Goal: Task Accomplishment & Management: Use online tool/utility

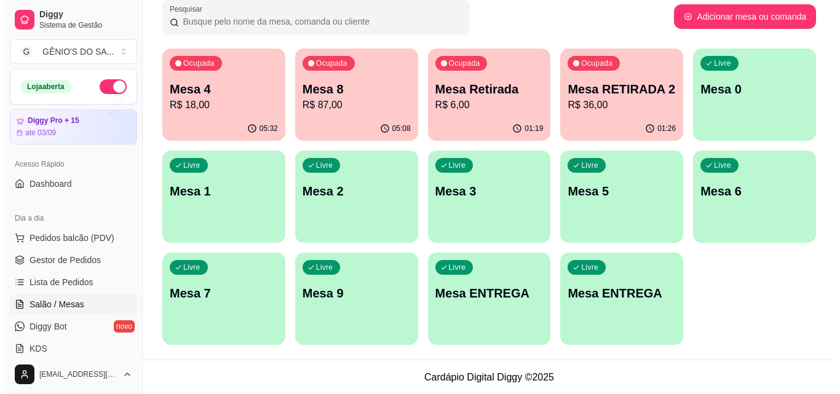
scroll to position [193, 0]
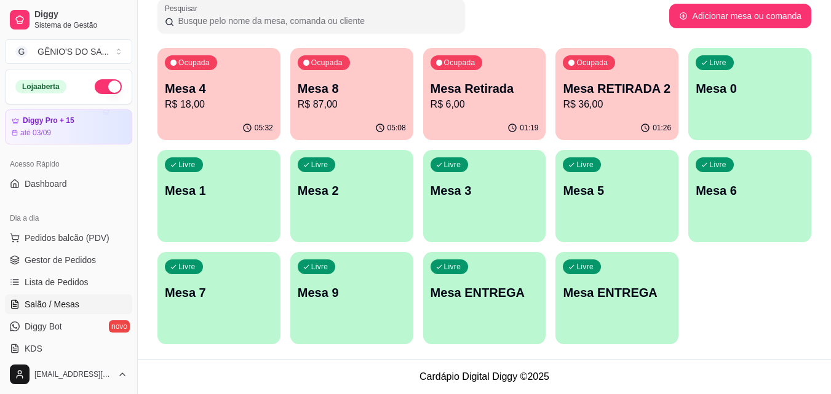
click at [252, 186] on p "Mesa 1" at bounding box center [219, 190] width 108 height 17
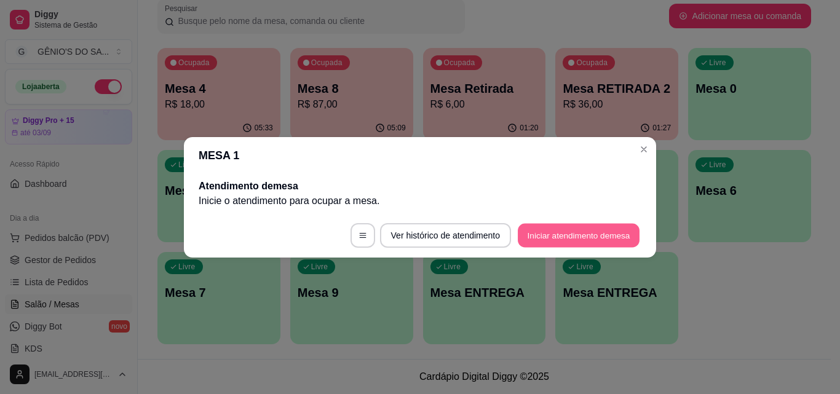
click at [547, 231] on button "Iniciar atendimento de mesa" at bounding box center [579, 235] width 122 height 24
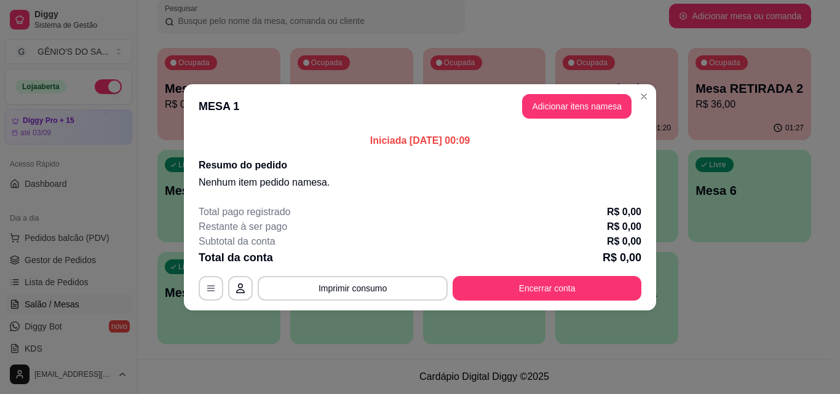
click at [553, 111] on button "Adicionar itens na mesa" at bounding box center [576, 106] width 109 height 25
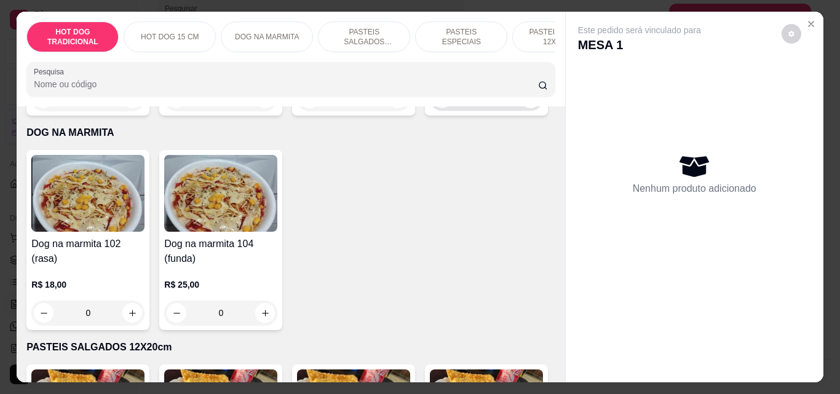
scroll to position [615, 0]
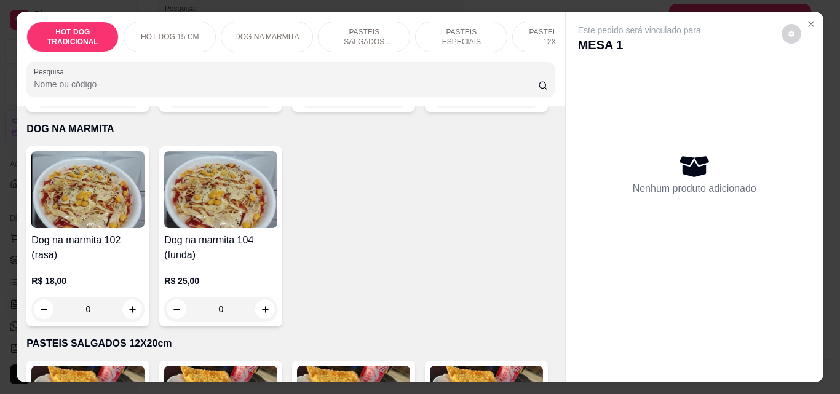
click at [355, 31] on p "PASTEIS SALGADOS 12X20cm" at bounding box center [363, 37] width 71 height 20
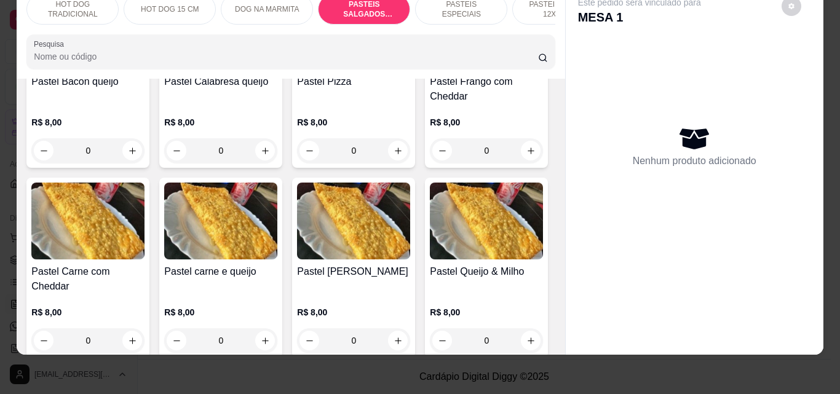
scroll to position [1143, 0]
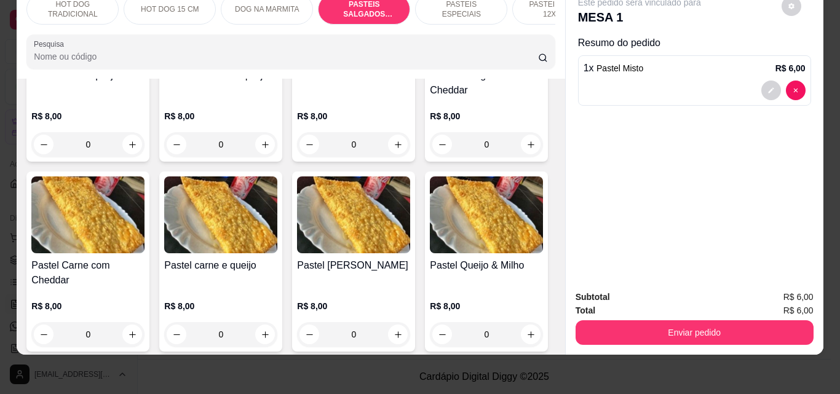
type input "2"
click at [136, 148] on icon "increase-product-quantity" at bounding box center [132, 144] width 7 height 7
type input "1"
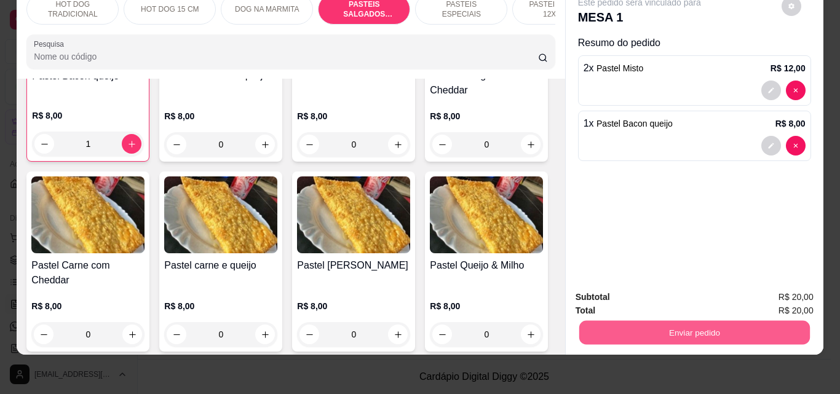
click at [638, 321] on button "Enviar pedido" at bounding box center [694, 332] width 231 height 24
click at [649, 296] on button "Não registrar e enviar pedido" at bounding box center [654, 293] width 128 height 23
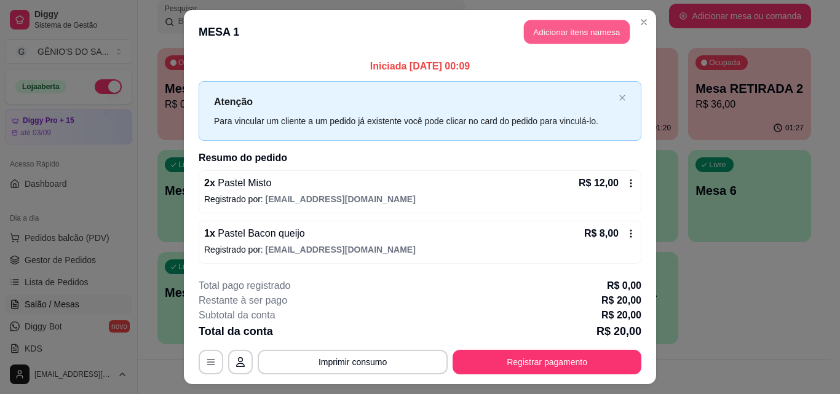
click at [552, 30] on button "Adicionar itens na mesa" at bounding box center [577, 32] width 106 height 24
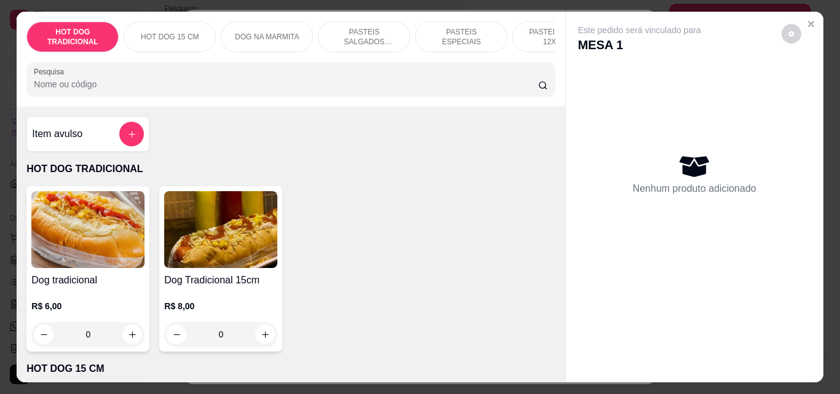
click at [381, 29] on p "PASTEIS SALGADOS 12X20cm" at bounding box center [363, 37] width 71 height 20
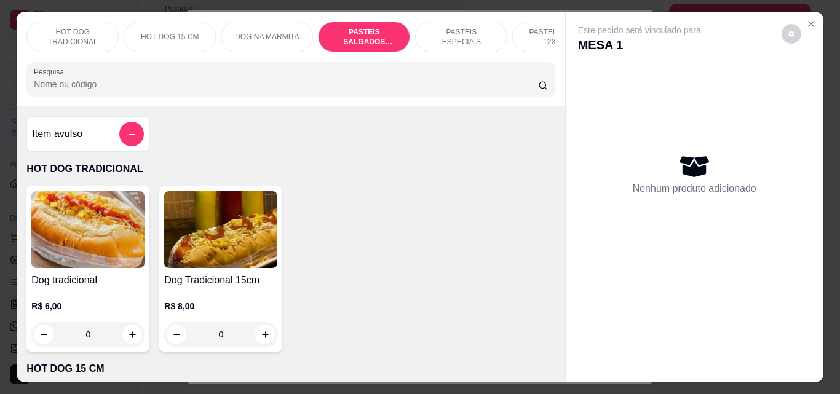
scroll to position [32, 0]
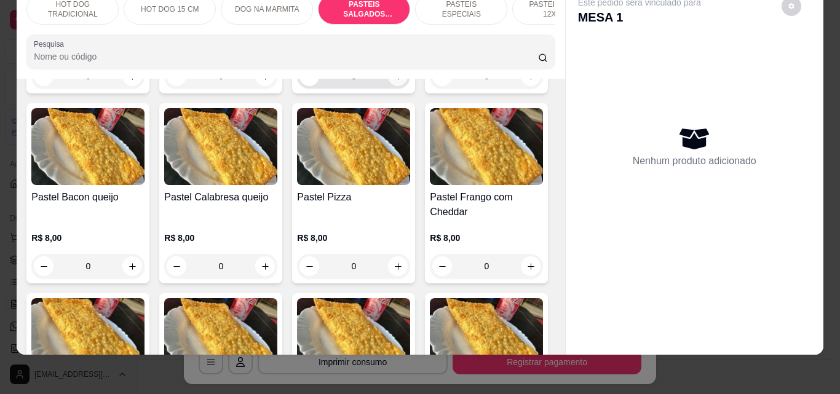
click at [394, 81] on icon "increase-product-quantity" at bounding box center [398, 76] width 9 height 9
type input "1"
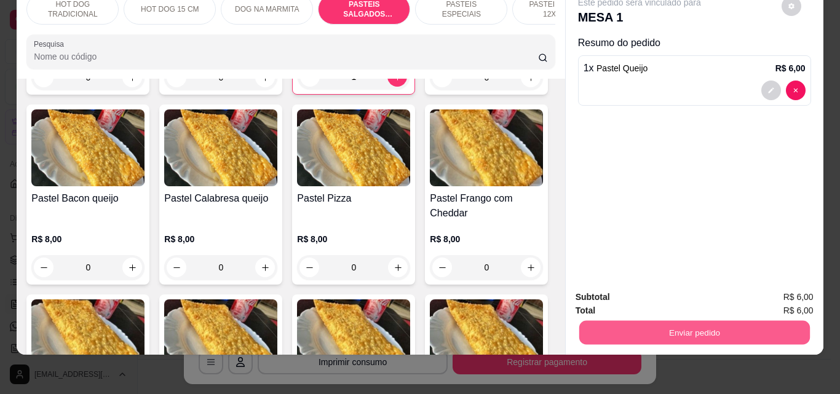
click at [641, 320] on button "Enviar pedido" at bounding box center [694, 332] width 231 height 24
click at [675, 290] on button "Não registrar e enviar pedido" at bounding box center [654, 293] width 124 height 23
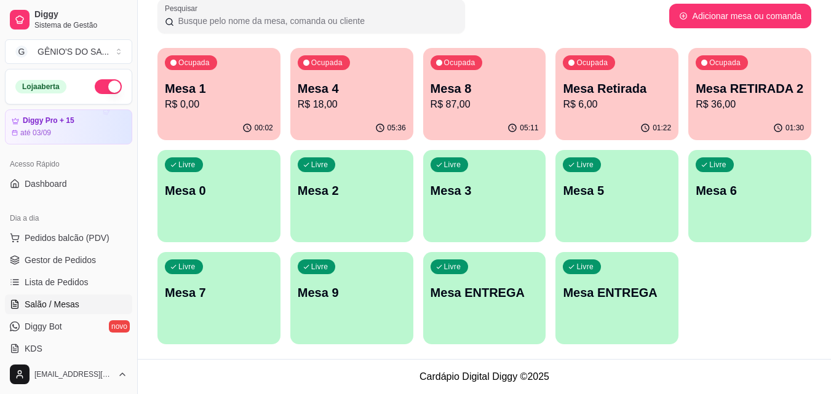
click at [731, 92] on p "Mesa RETIRADA 2" at bounding box center [750, 88] width 108 height 17
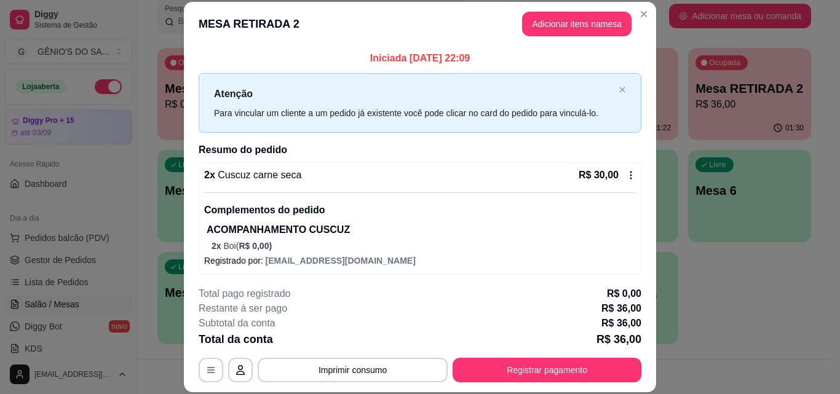
scroll to position [54, 0]
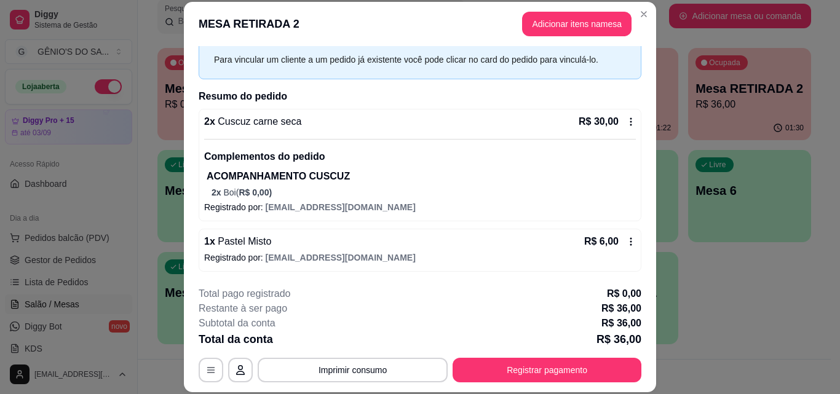
click at [630, 242] on icon at bounding box center [631, 242] width 2 height 8
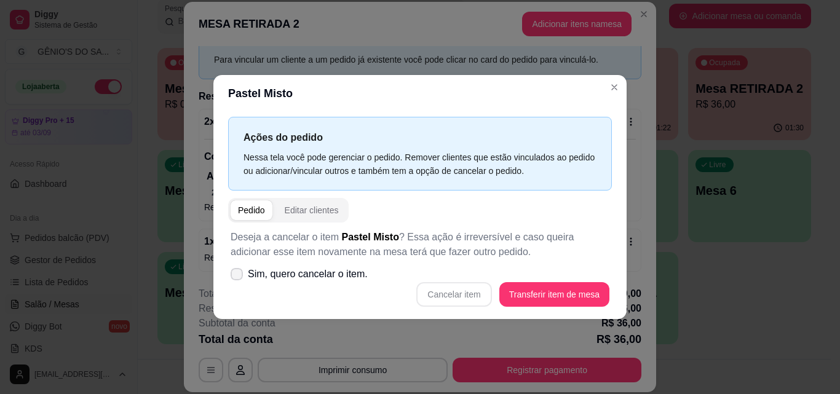
click at [238, 274] on icon at bounding box center [237, 274] width 10 height 7
click at [238, 276] on input "Sim, quero cancelar o item." at bounding box center [234, 280] width 8 height 8
checkbox input "true"
click at [448, 292] on button "Cancelar item" at bounding box center [453, 294] width 75 height 25
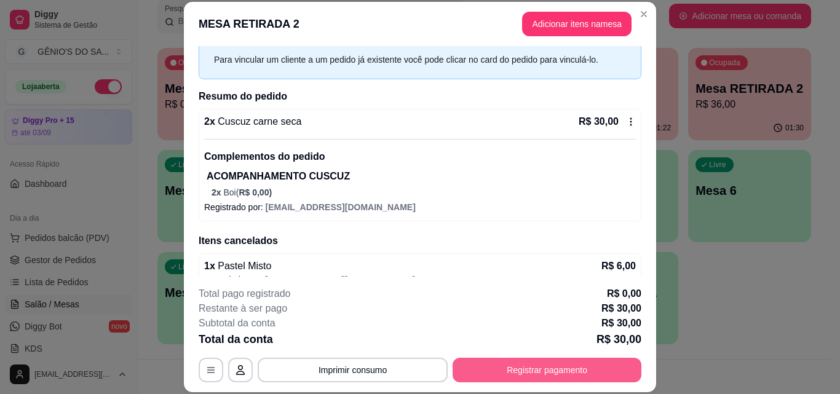
click at [537, 374] on button "Registrar pagamento" at bounding box center [547, 370] width 189 height 25
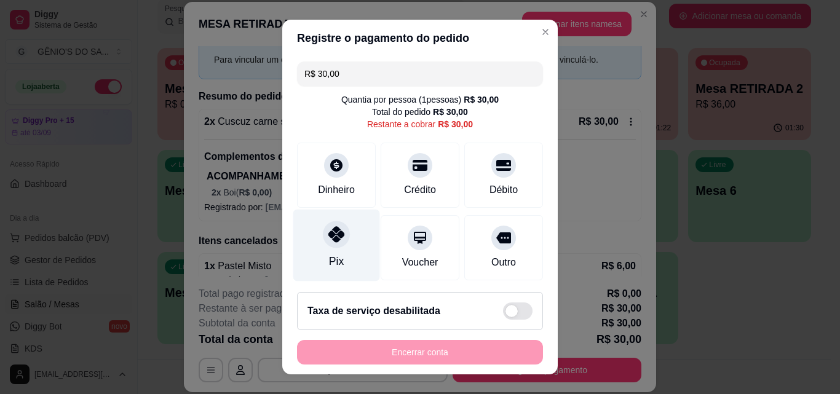
click at [331, 247] on div at bounding box center [336, 234] width 27 height 27
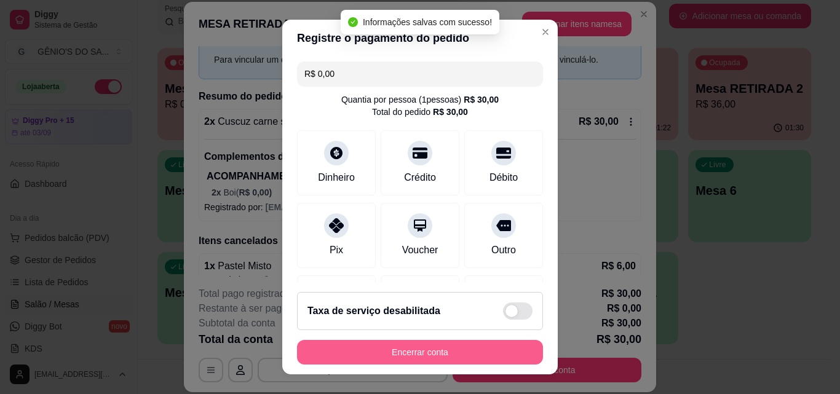
type input "R$ 0,00"
click at [442, 349] on button "Encerrar conta" at bounding box center [420, 352] width 246 height 25
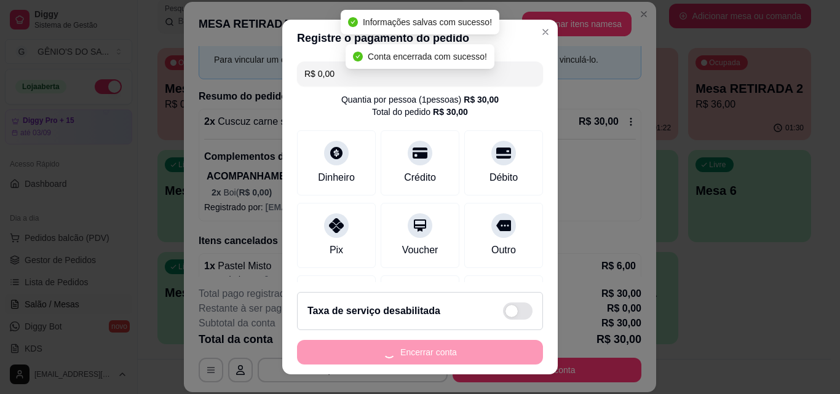
scroll to position [0, 0]
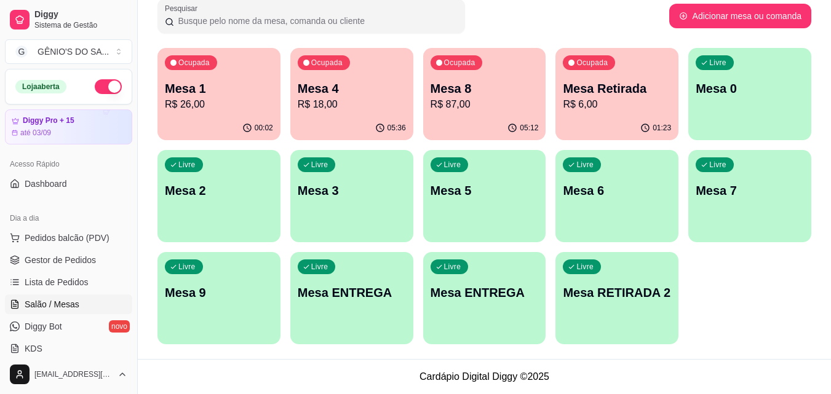
click at [609, 87] on p "Mesa Retirada" at bounding box center [617, 88] width 108 height 17
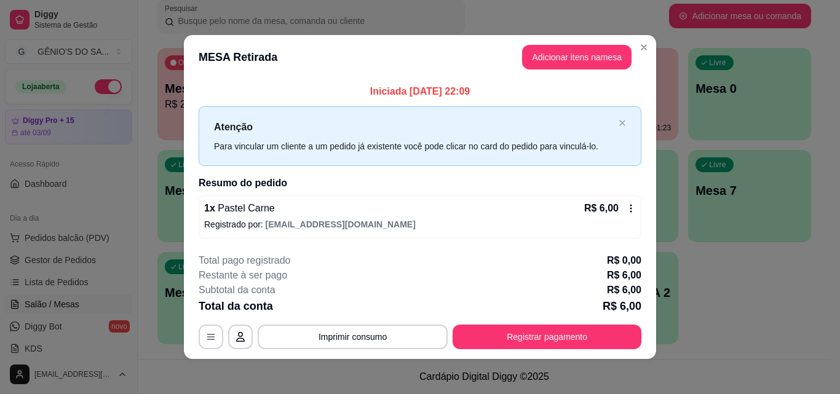
scroll to position [4, 0]
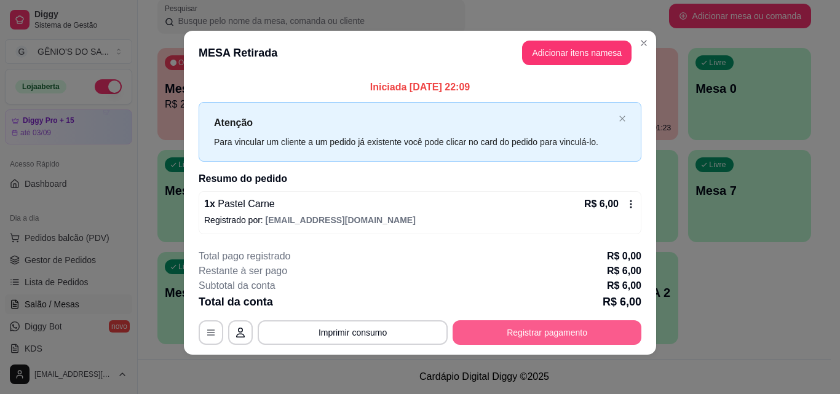
click at [507, 335] on button "Registrar pagamento" at bounding box center [547, 332] width 189 height 25
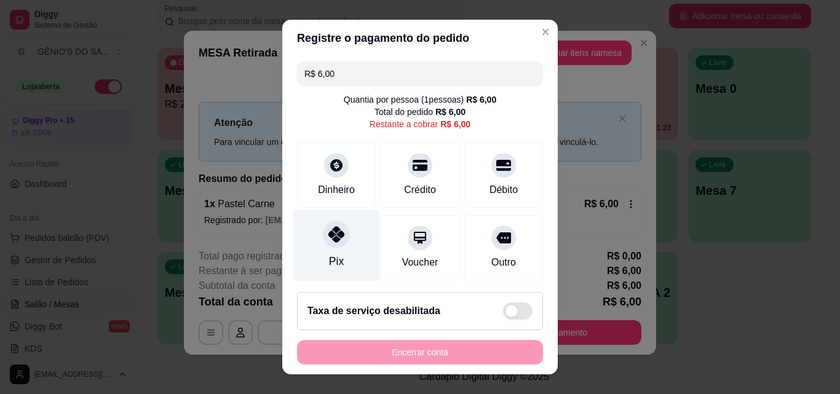
click at [338, 240] on div at bounding box center [336, 234] width 27 height 27
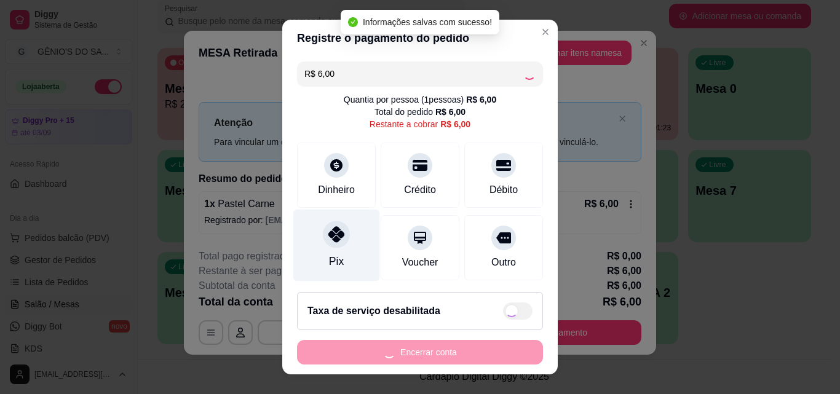
type input "R$ 0,00"
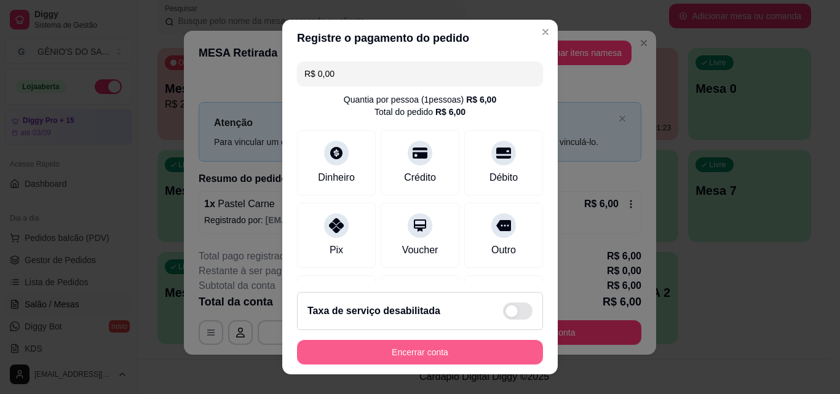
click at [408, 354] on button "Encerrar conta" at bounding box center [420, 352] width 246 height 25
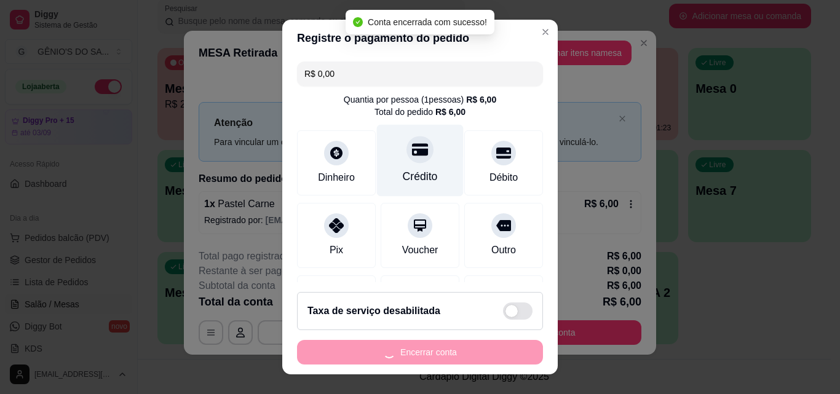
scroll to position [0, 0]
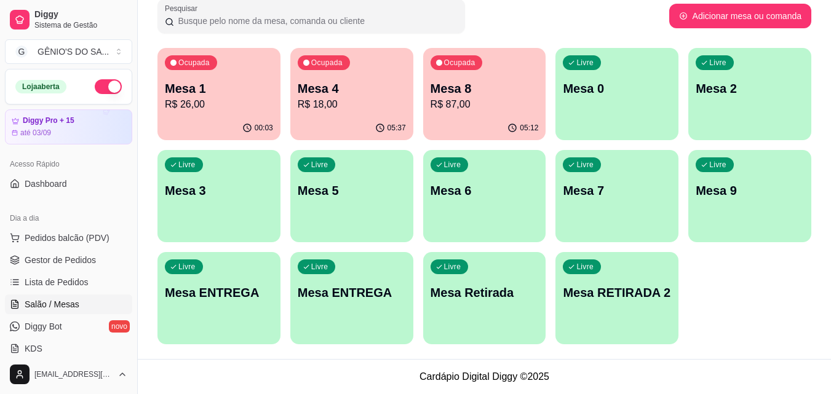
click at [495, 103] on p "R$ 87,00" at bounding box center [484, 104] width 108 height 15
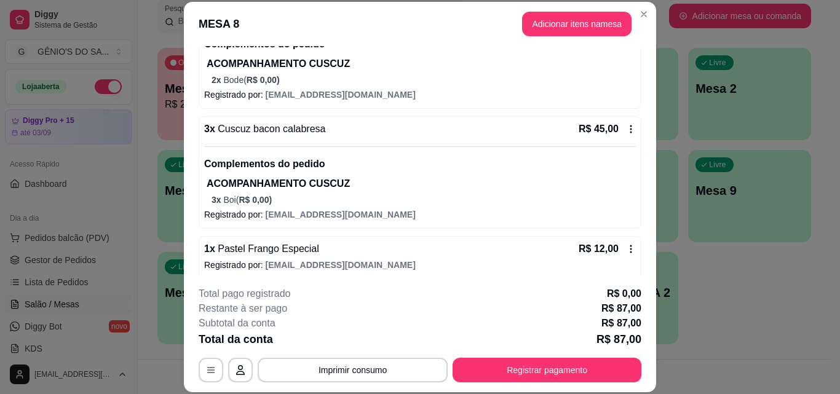
scroll to position [173, 0]
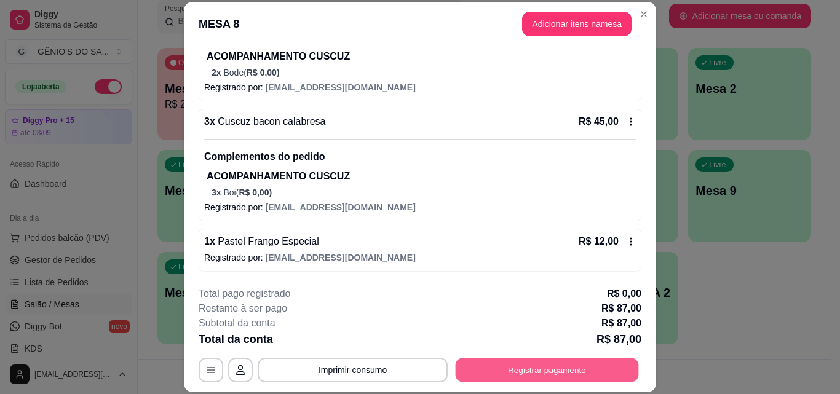
click at [506, 363] on button "Registrar pagamento" at bounding box center [547, 370] width 183 height 24
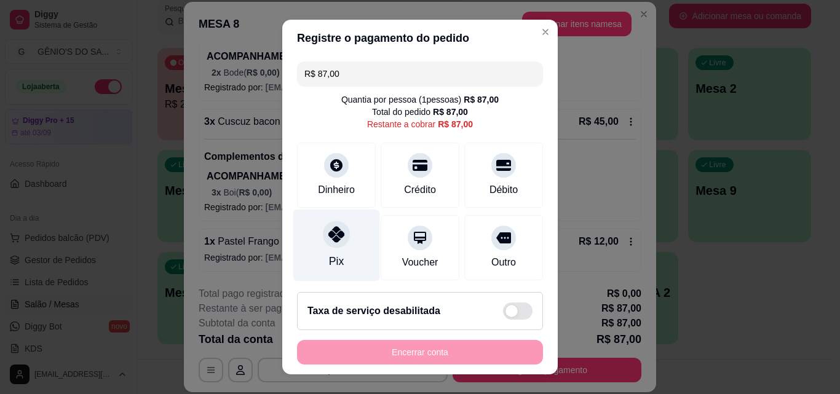
click at [335, 236] on icon at bounding box center [336, 234] width 16 height 16
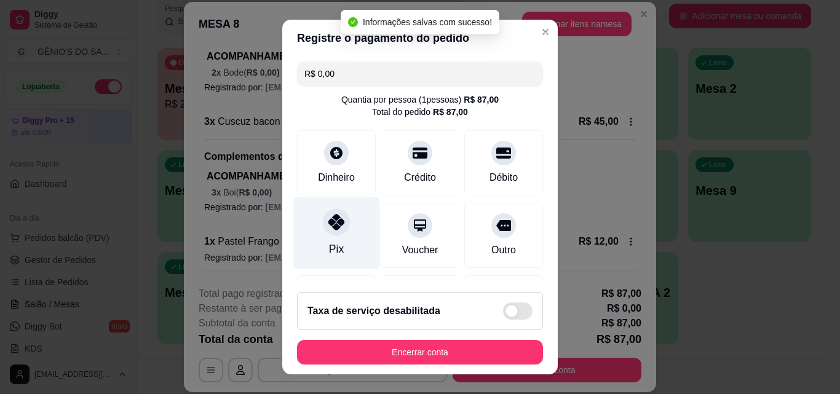
type input "R$ 0,00"
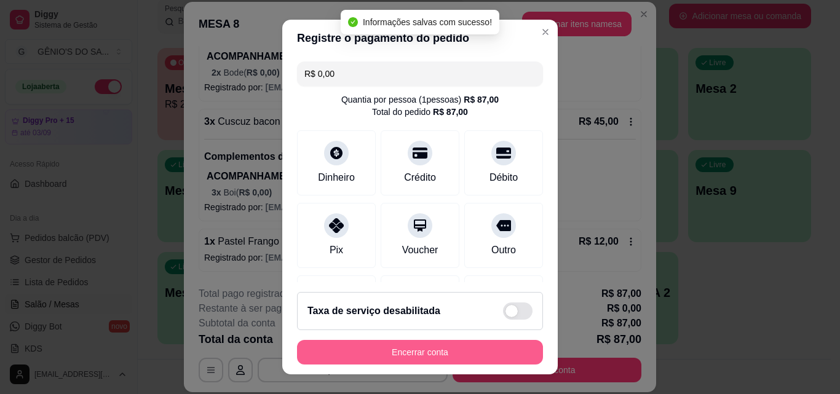
click at [397, 348] on button "Encerrar conta" at bounding box center [420, 352] width 246 height 25
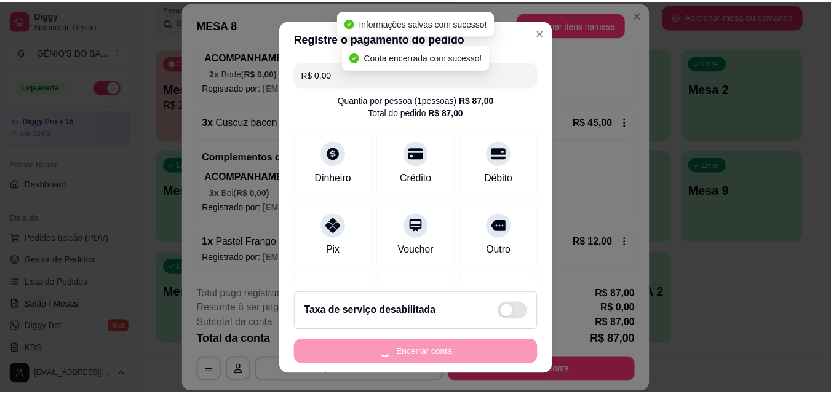
scroll to position [0, 0]
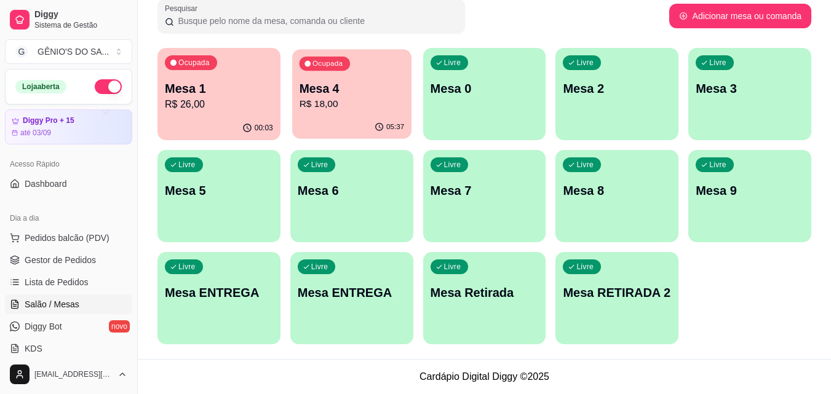
click at [339, 112] on div "Ocupada Mesa 4 R$ 18,00" at bounding box center [351, 82] width 119 height 66
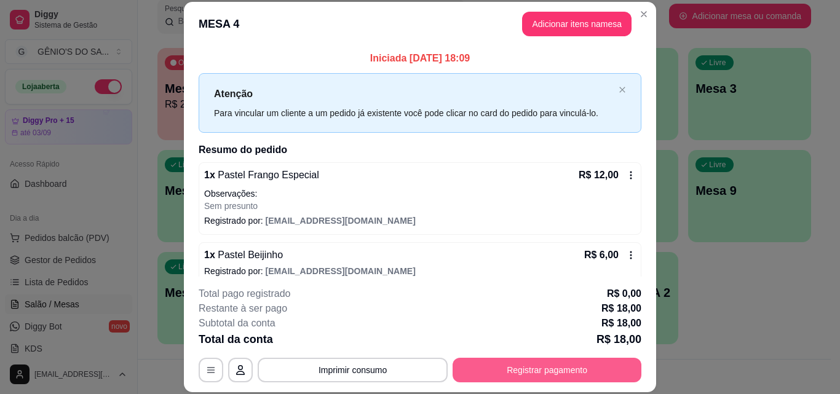
click at [550, 366] on button "Registrar pagamento" at bounding box center [547, 370] width 189 height 25
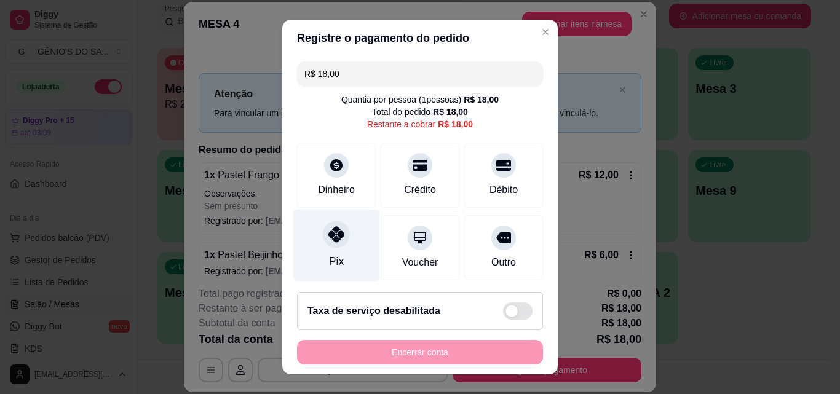
click at [338, 253] on div "Pix" at bounding box center [336, 246] width 87 height 72
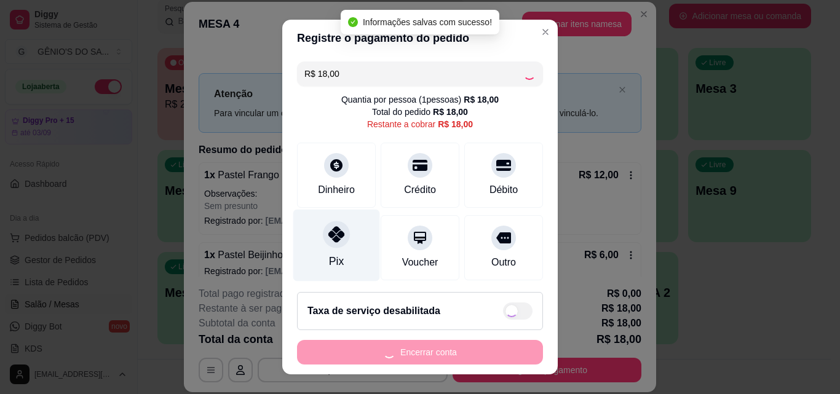
type input "R$ 0,00"
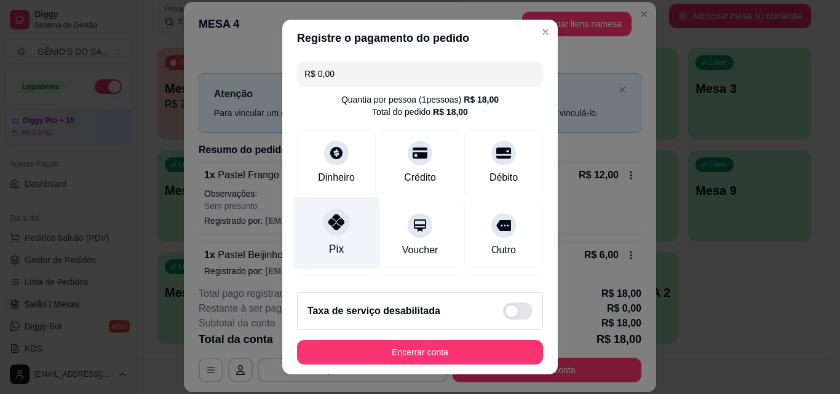
click at [338, 253] on div "Pix" at bounding box center [336, 233] width 87 height 72
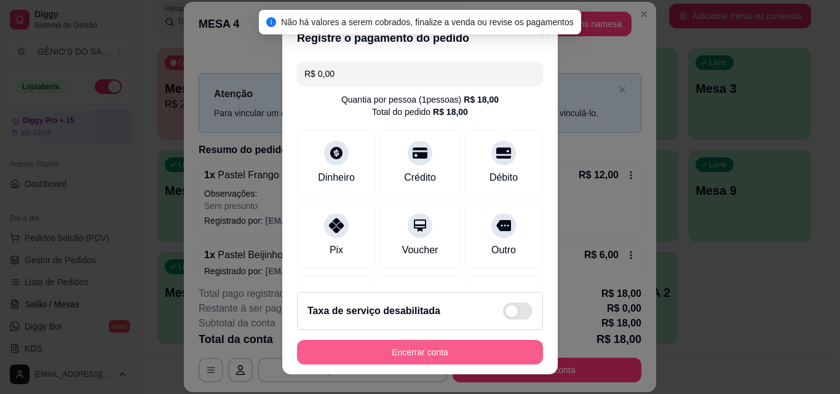
click at [378, 346] on button "Encerrar conta" at bounding box center [420, 352] width 246 height 25
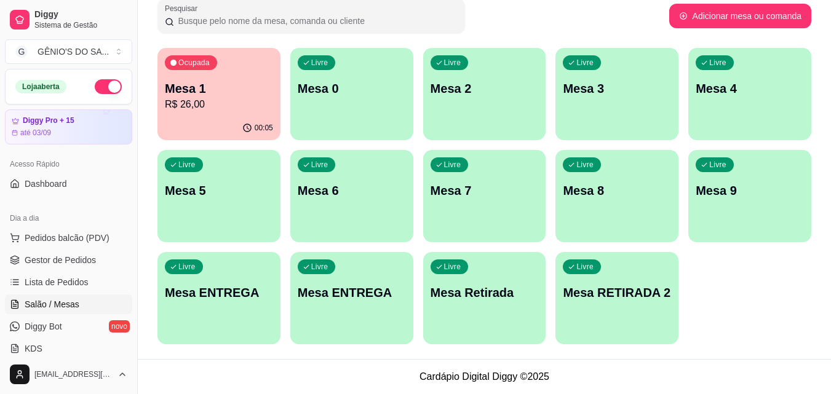
click at [245, 107] on p "R$ 26,00" at bounding box center [219, 104] width 108 height 15
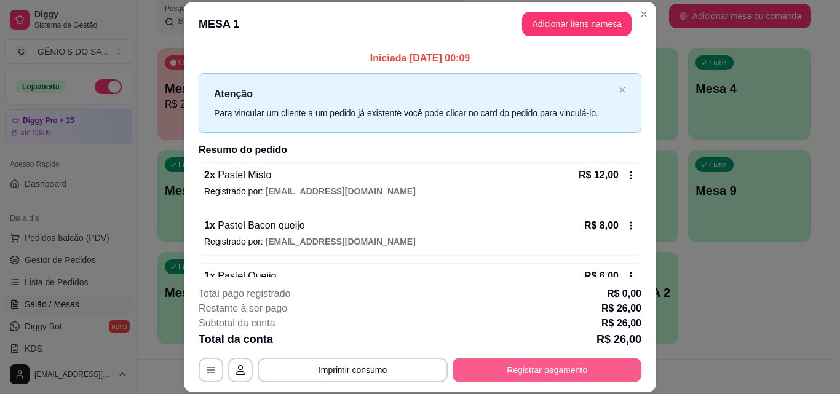
click at [511, 370] on button "Registrar pagamento" at bounding box center [547, 370] width 189 height 25
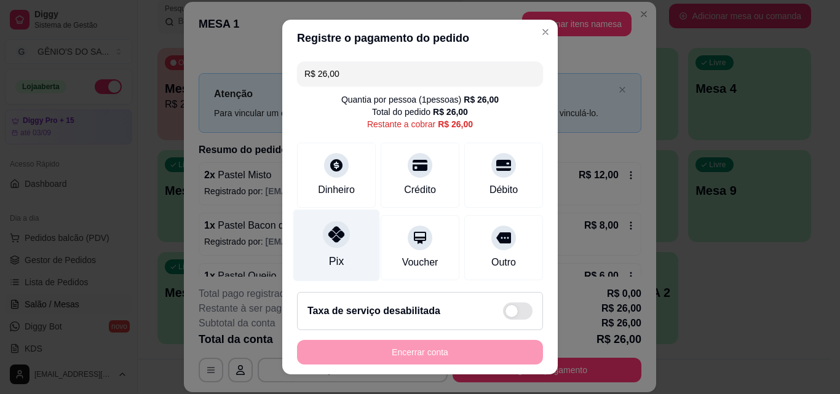
click at [338, 237] on div at bounding box center [336, 234] width 27 height 27
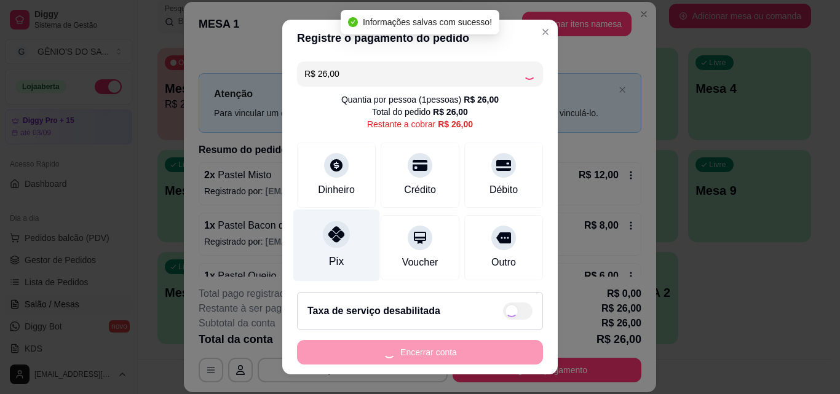
type input "R$ 0,00"
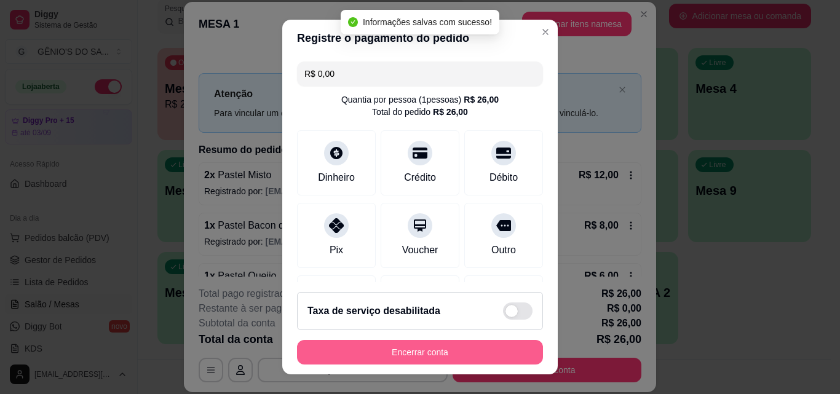
click at [406, 349] on button "Encerrar conta" at bounding box center [420, 352] width 246 height 25
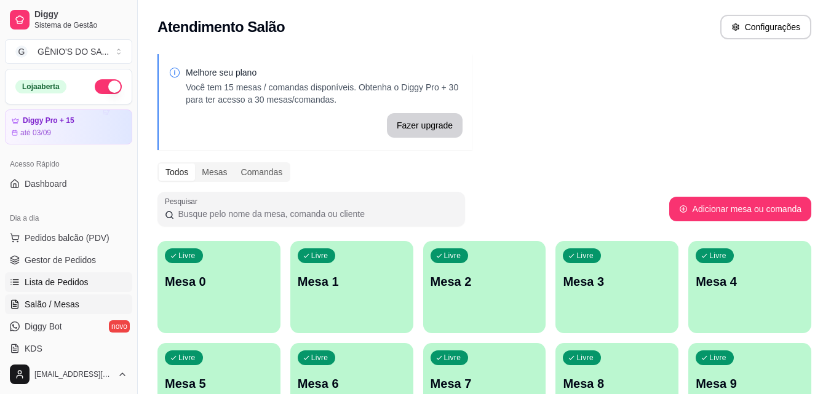
click at [54, 280] on span "Lista de Pedidos" at bounding box center [57, 282] width 64 height 12
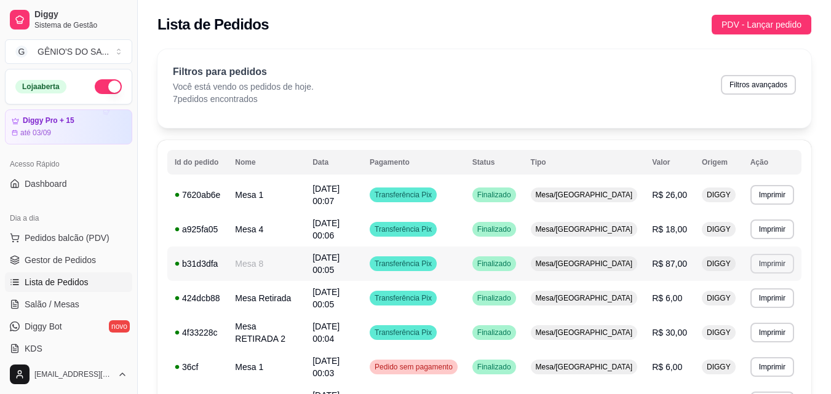
click at [769, 254] on button "Imprimir" at bounding box center [772, 264] width 44 height 20
click at [750, 295] on button "Impressora" at bounding box center [748, 294] width 86 height 19
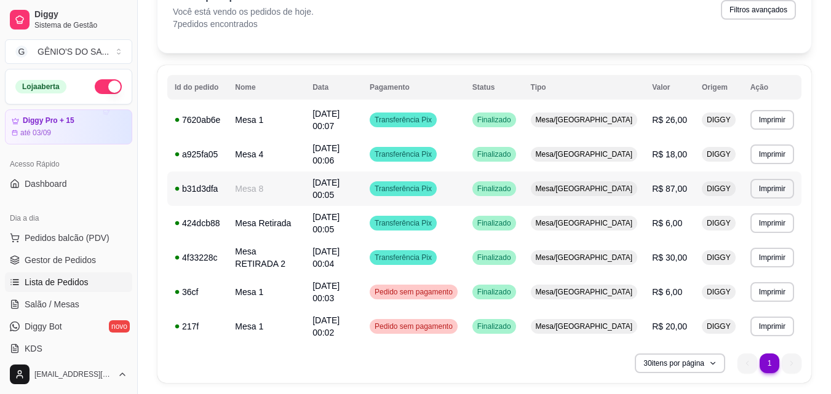
scroll to position [79, 0]
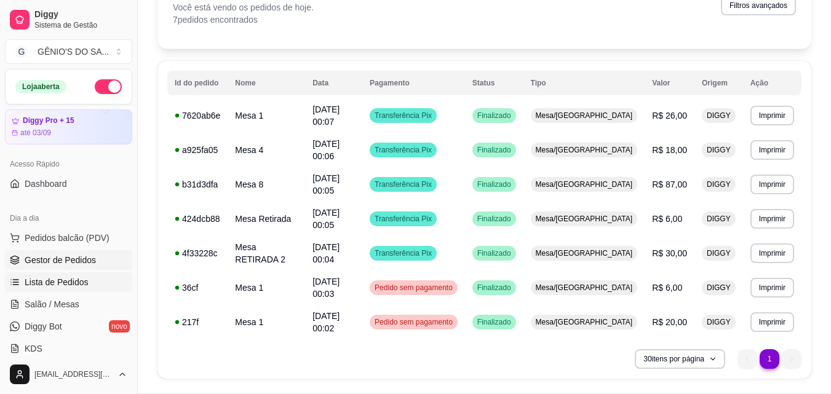
click at [65, 256] on span "Gestor de Pedidos" at bounding box center [60, 260] width 71 height 12
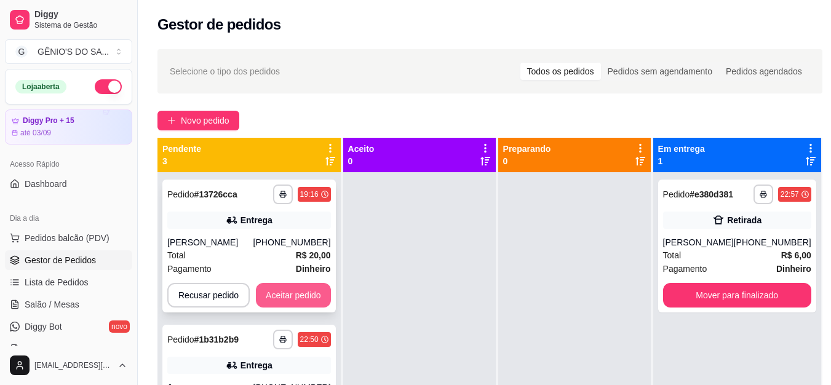
click at [280, 298] on button "Aceitar pedido" at bounding box center [293, 295] width 75 height 25
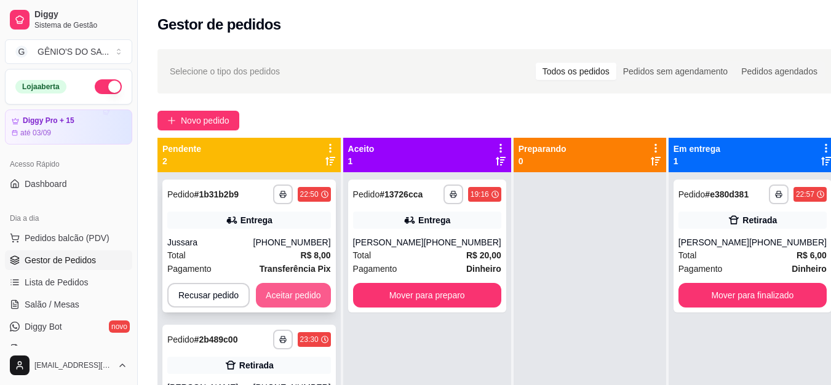
click at [314, 296] on button "Aceitar pedido" at bounding box center [293, 295] width 75 height 25
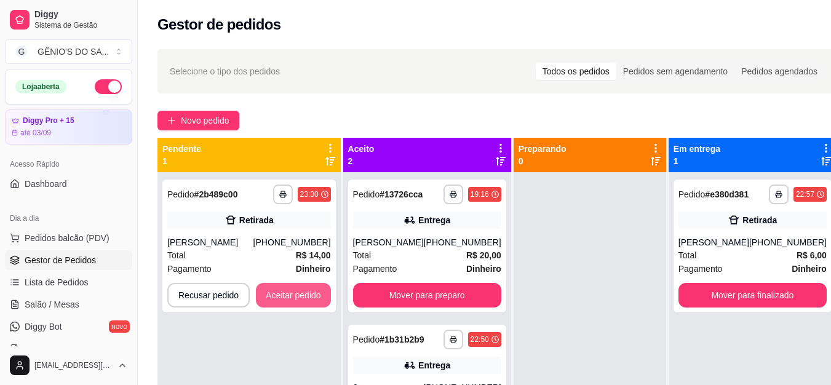
click at [314, 296] on button "Aceitar pedido" at bounding box center [293, 295] width 75 height 25
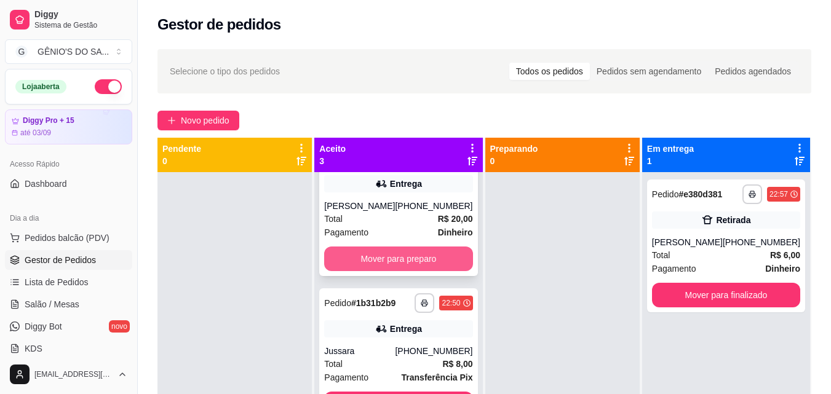
scroll to position [54, 0]
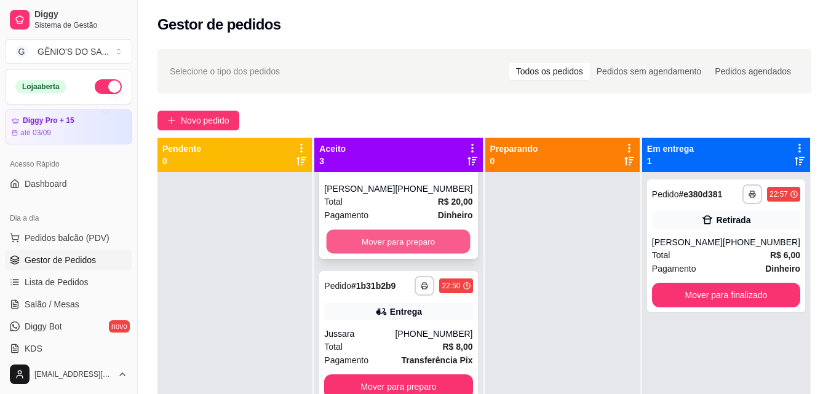
click at [414, 245] on button "Mover para preparo" at bounding box center [399, 242] width 144 height 24
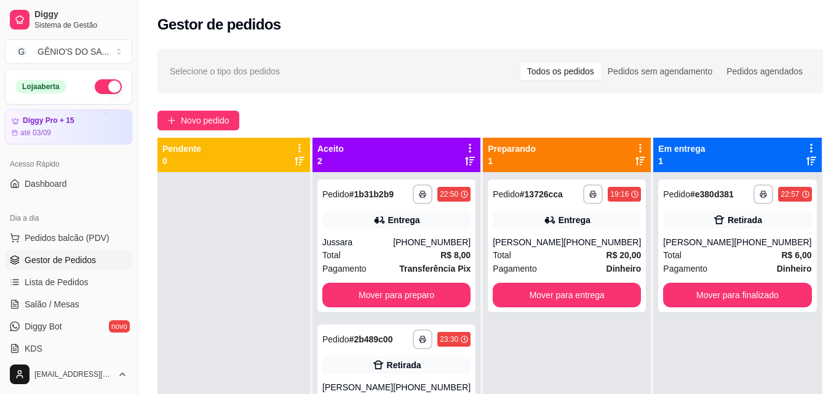
scroll to position [0, 0]
click at [410, 287] on button "Mover para preparo" at bounding box center [397, 296] width 144 height 24
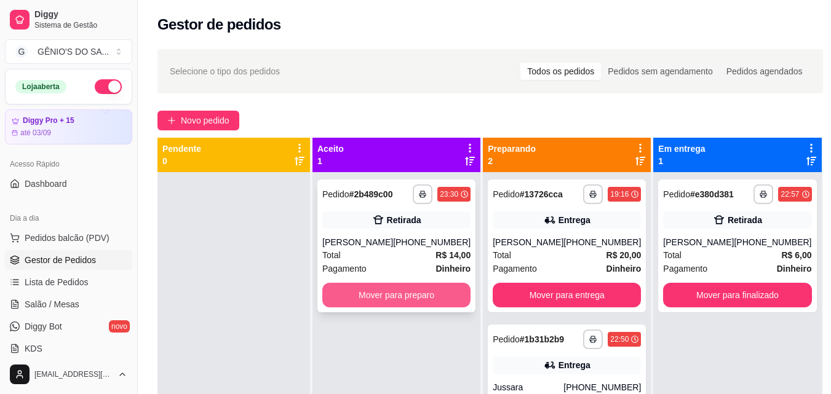
click at [406, 304] on button "Mover para preparo" at bounding box center [396, 295] width 148 height 25
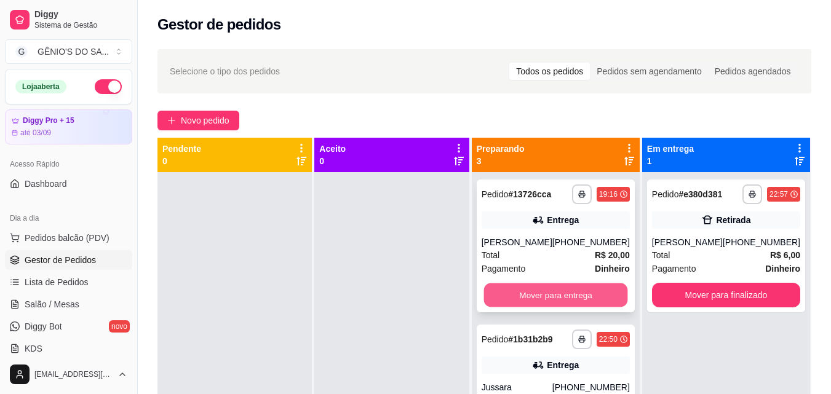
click at [580, 293] on button "Mover para entrega" at bounding box center [555, 296] width 144 height 24
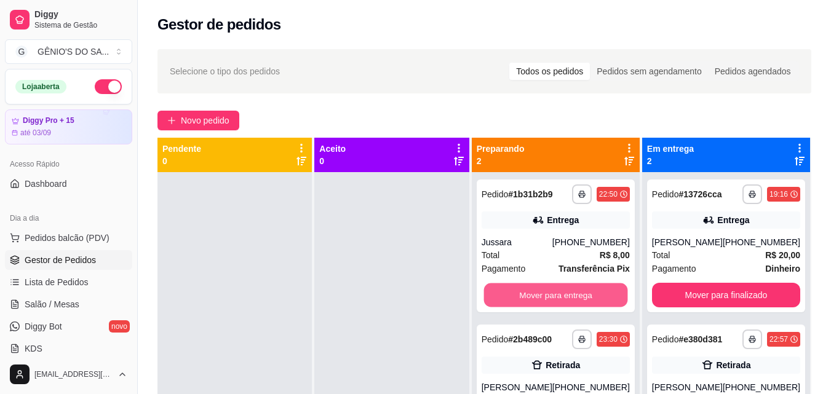
click at [580, 293] on button "Mover para entrega" at bounding box center [555, 296] width 144 height 24
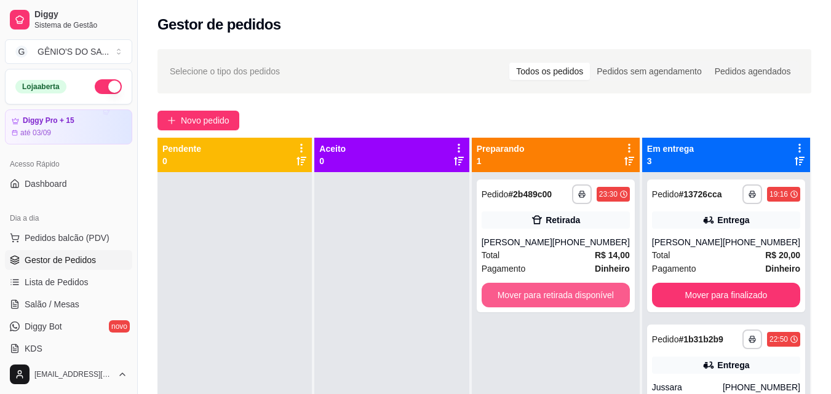
click at [580, 293] on button "Mover para retirada disponível" at bounding box center [556, 295] width 148 height 25
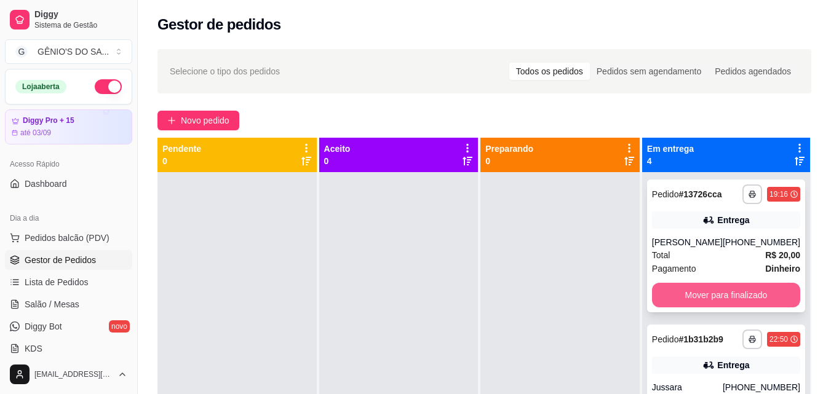
click at [708, 290] on button "Mover para finalizado" at bounding box center [726, 295] width 148 height 25
click at [708, 290] on button "Mover para finalizado" at bounding box center [726, 296] width 144 height 24
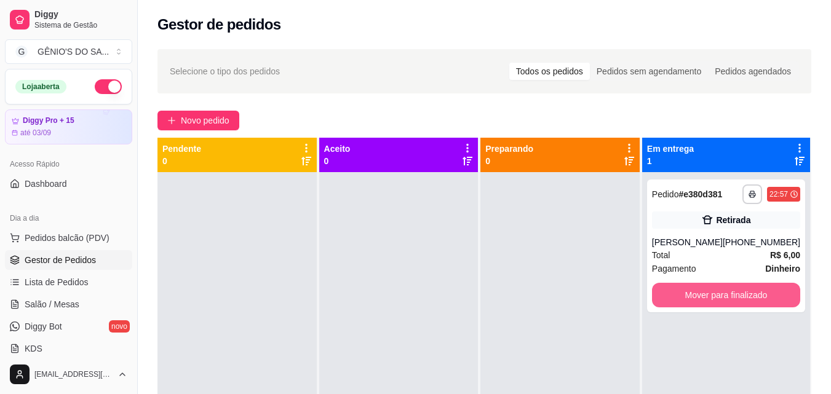
click at [708, 290] on button "Mover para finalizado" at bounding box center [726, 295] width 148 height 25
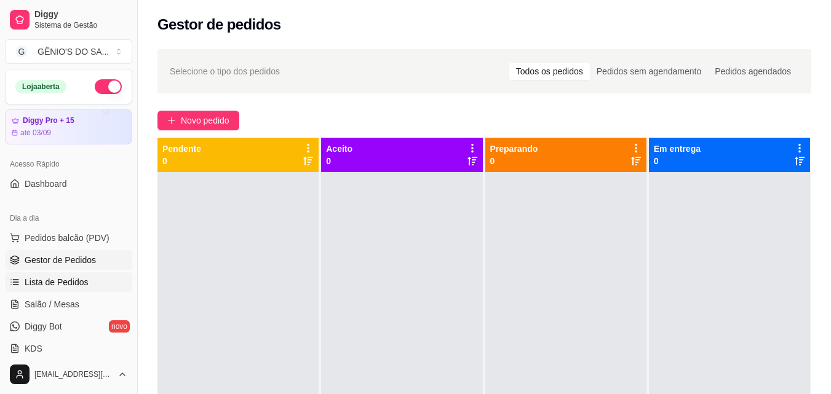
click at [68, 282] on span "Lista de Pedidos" at bounding box center [57, 282] width 64 height 12
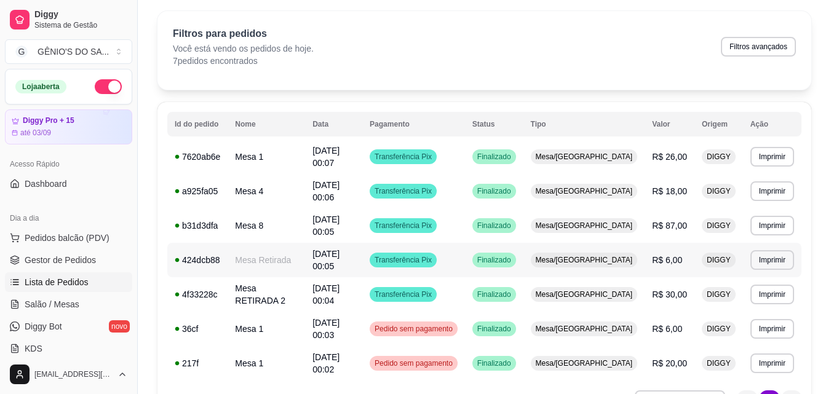
scroll to position [79, 0]
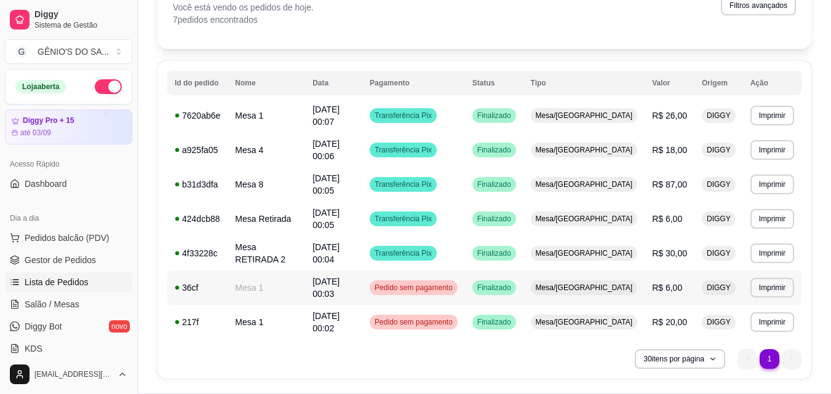
click at [435, 283] on span "Pedido sem pagamento" at bounding box center [413, 288] width 83 height 10
click at [46, 306] on span "Salão / Mesas" at bounding box center [52, 304] width 55 height 12
